Goal: Check status

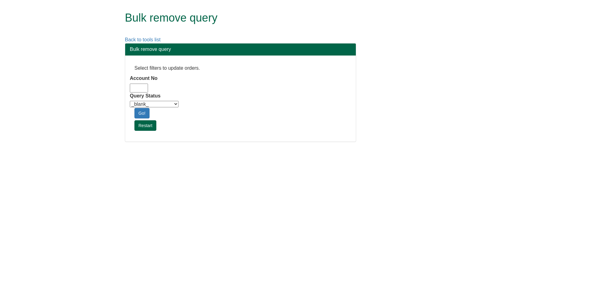
click at [144, 89] on input "Account No" at bounding box center [139, 88] width 18 height 9
type input "adm10"
click at [149, 104] on select "_blank_ Customer Credit_Control Purchasing Internal Other Address High_Value Co…" at bounding box center [154, 104] width 49 height 6
select select "Automation_Check"
click at [130, 101] on select "_blank_ Customer Credit_Control Purchasing Internal Other Address High_Value Co…" at bounding box center [154, 104] width 49 height 6
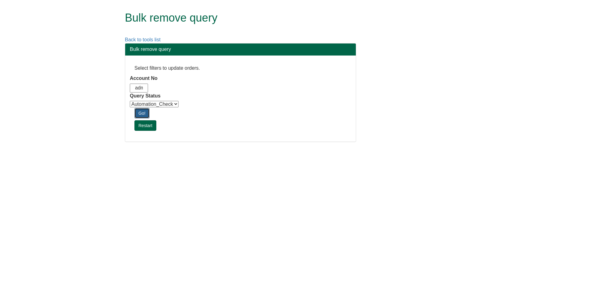
click at [144, 117] on link "Go!" at bounding box center [142, 113] width 15 height 10
